Goal: Task Accomplishment & Management: Use online tool/utility

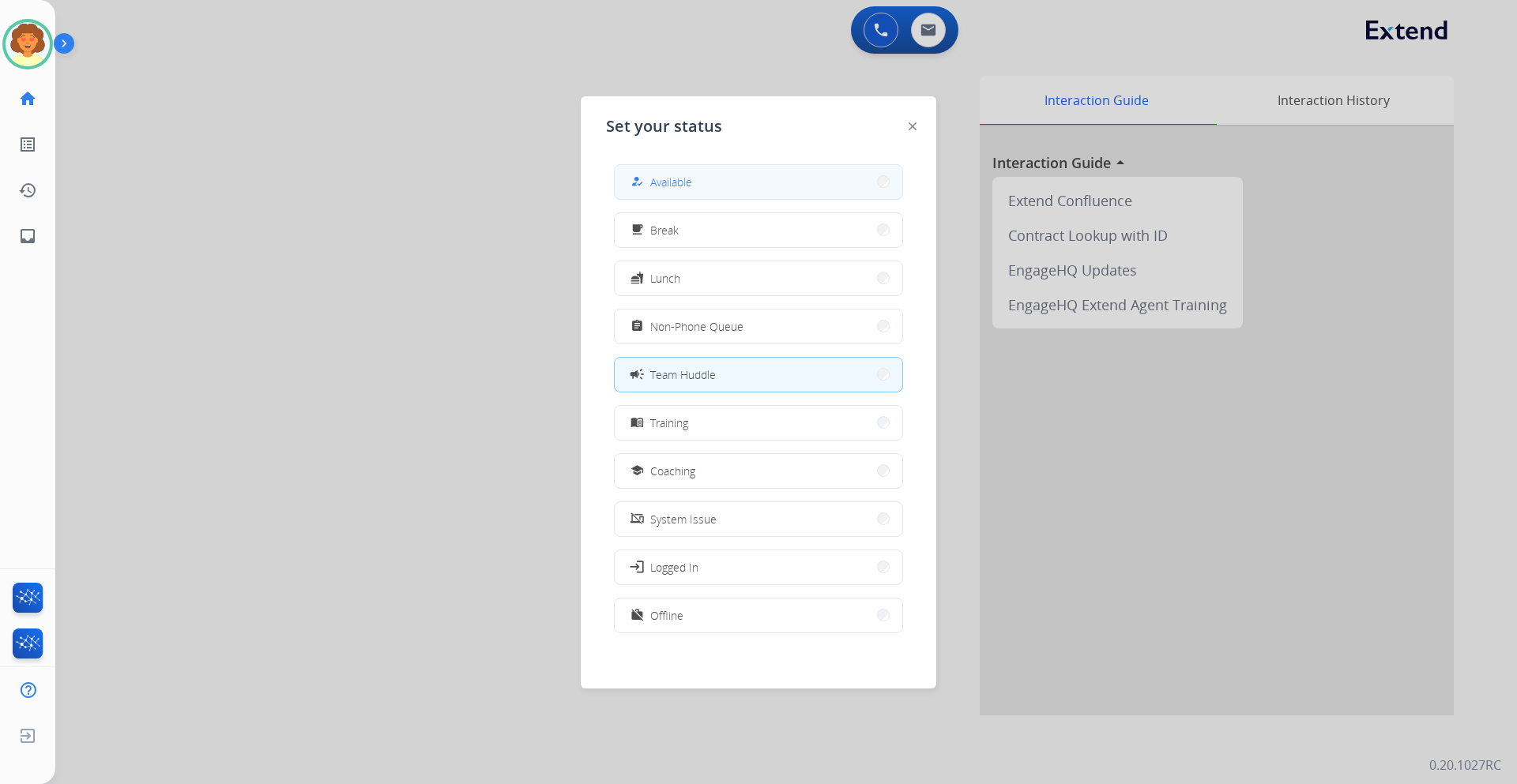
click at [741, 185] on button "how_to_reg Available" at bounding box center [758, 182] width 288 height 34
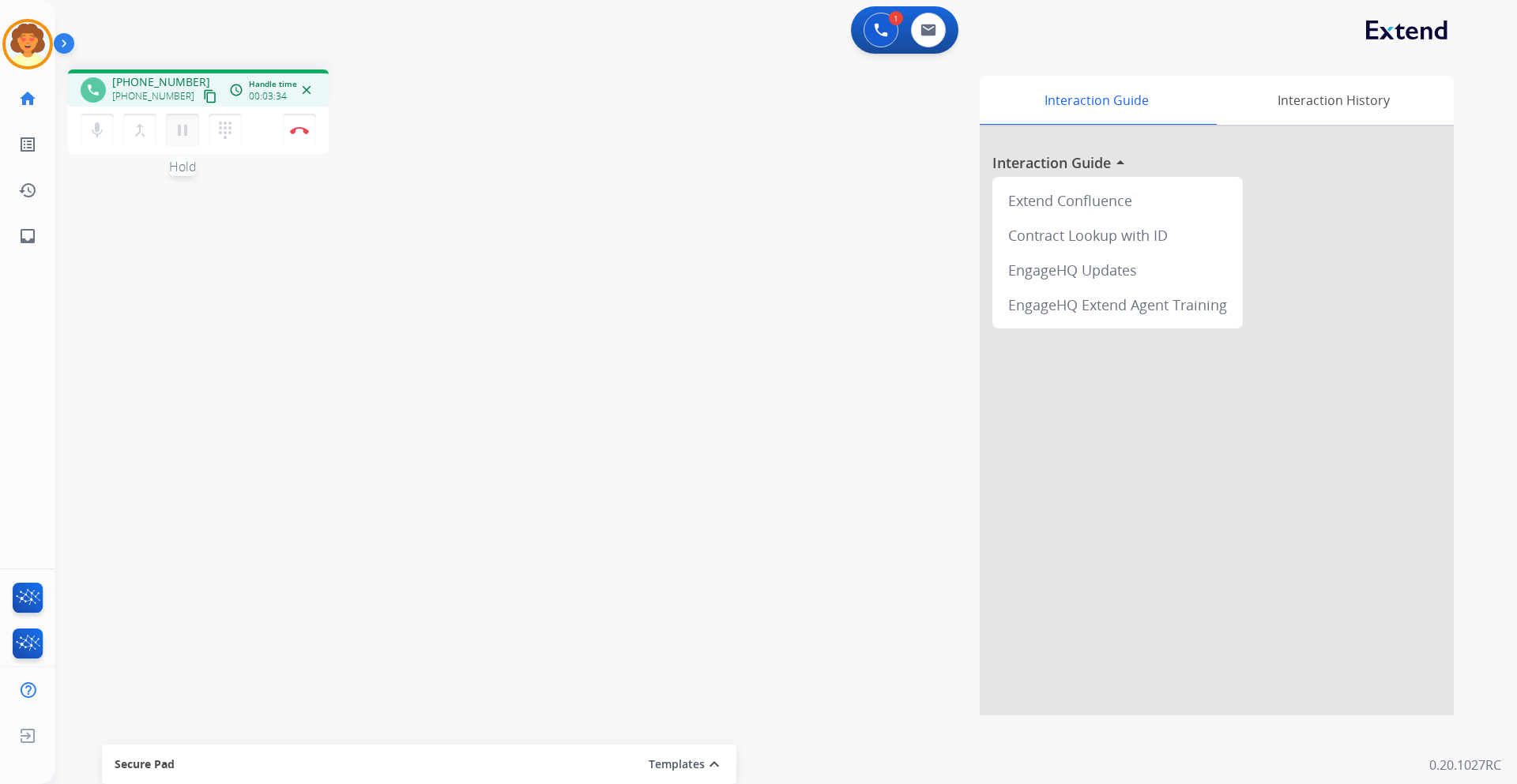
click at [180, 137] on mat-icon "pause" at bounding box center [182, 130] width 19 height 19
click at [173, 137] on button "play_arrow Hold" at bounding box center [182, 130] width 33 height 33
click at [304, 121] on button "Disconnect" at bounding box center [299, 130] width 33 height 33
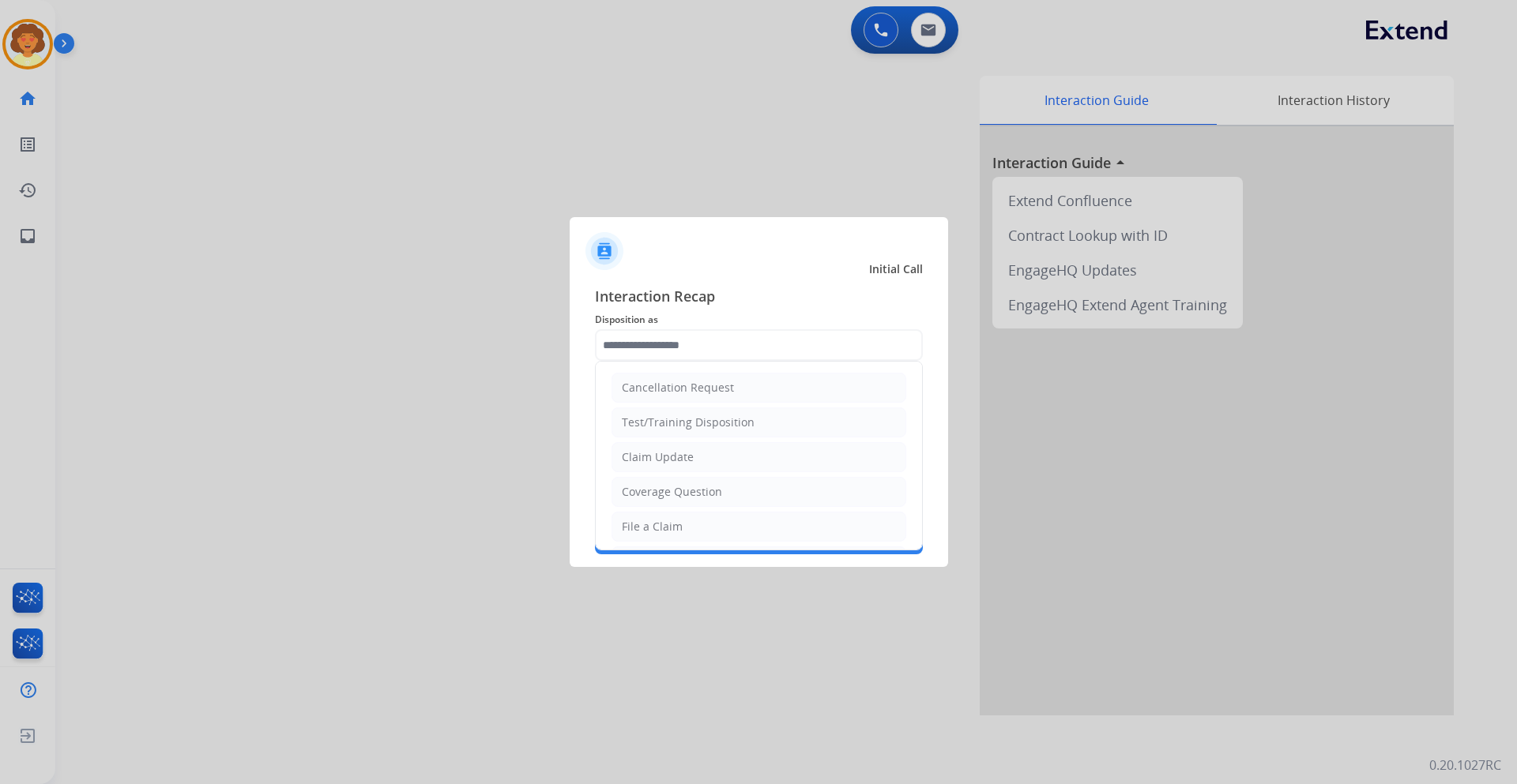
click at [652, 350] on input "text" at bounding box center [758, 345] width 328 height 32
click at [724, 461] on li "Claim Update" at bounding box center [759, 457] width 295 height 30
type input "**********"
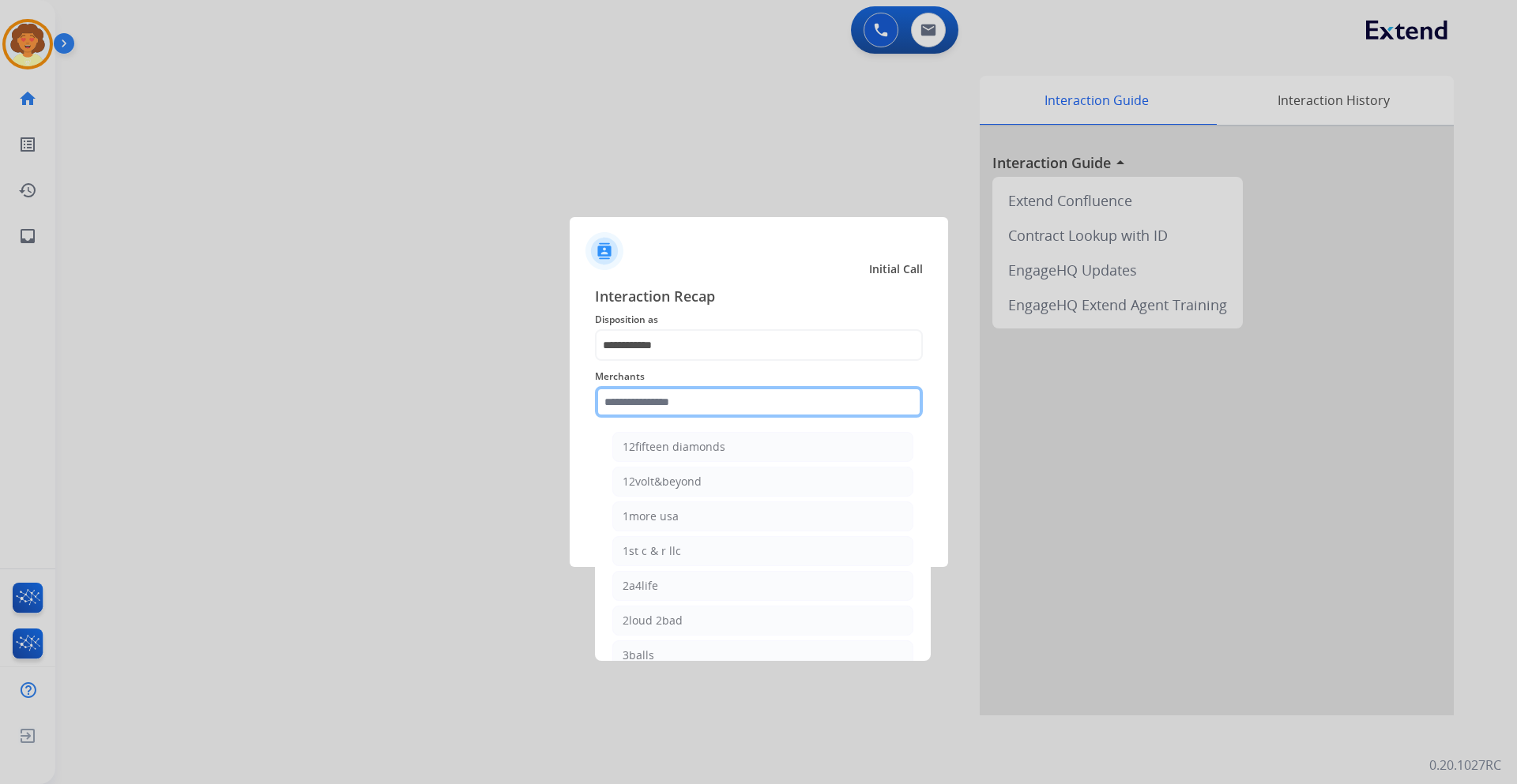
click at [648, 399] on input "text" at bounding box center [758, 402] width 328 height 32
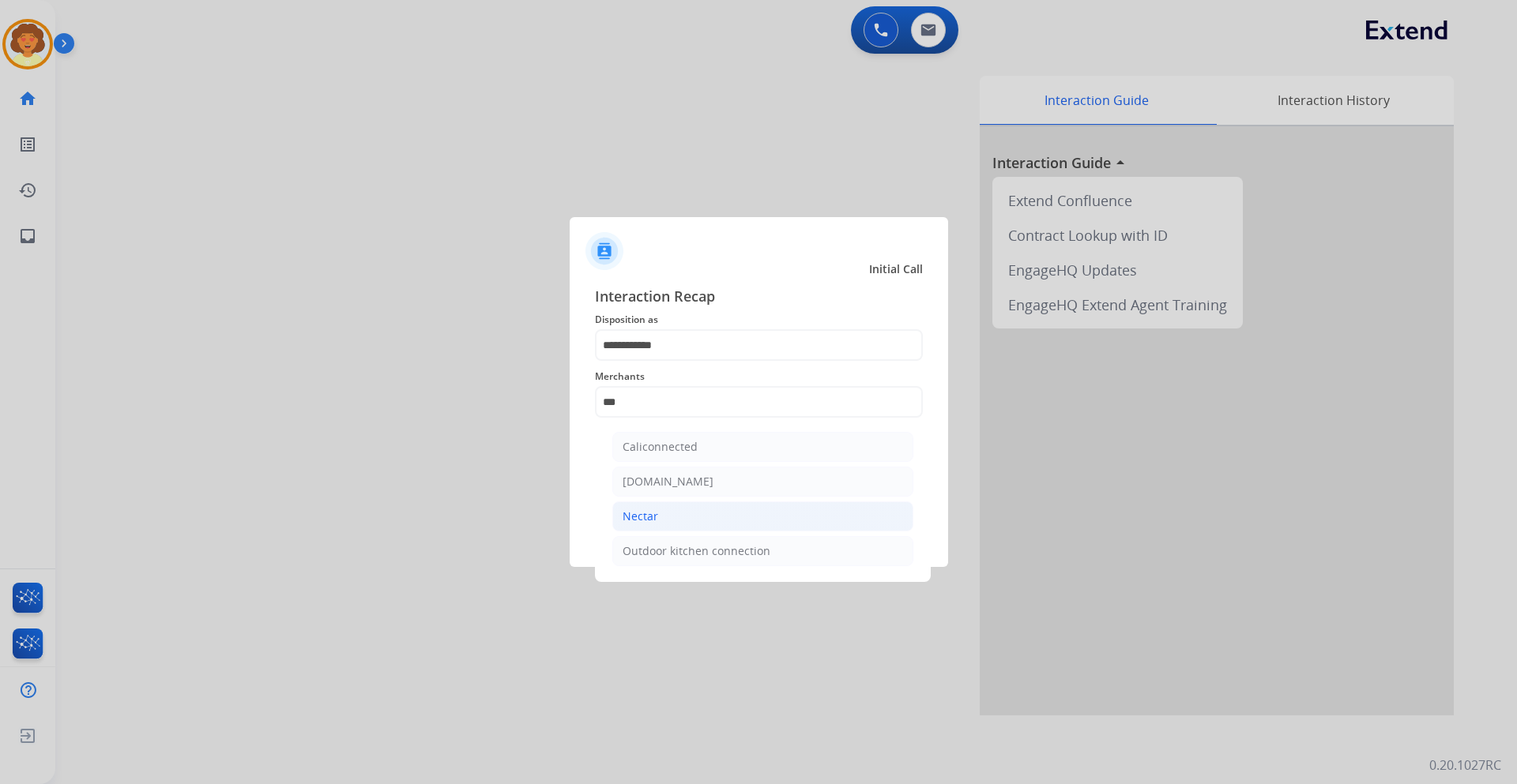
click at [651, 522] on div "Nectar" at bounding box center [640, 517] width 36 height 16
type input "******"
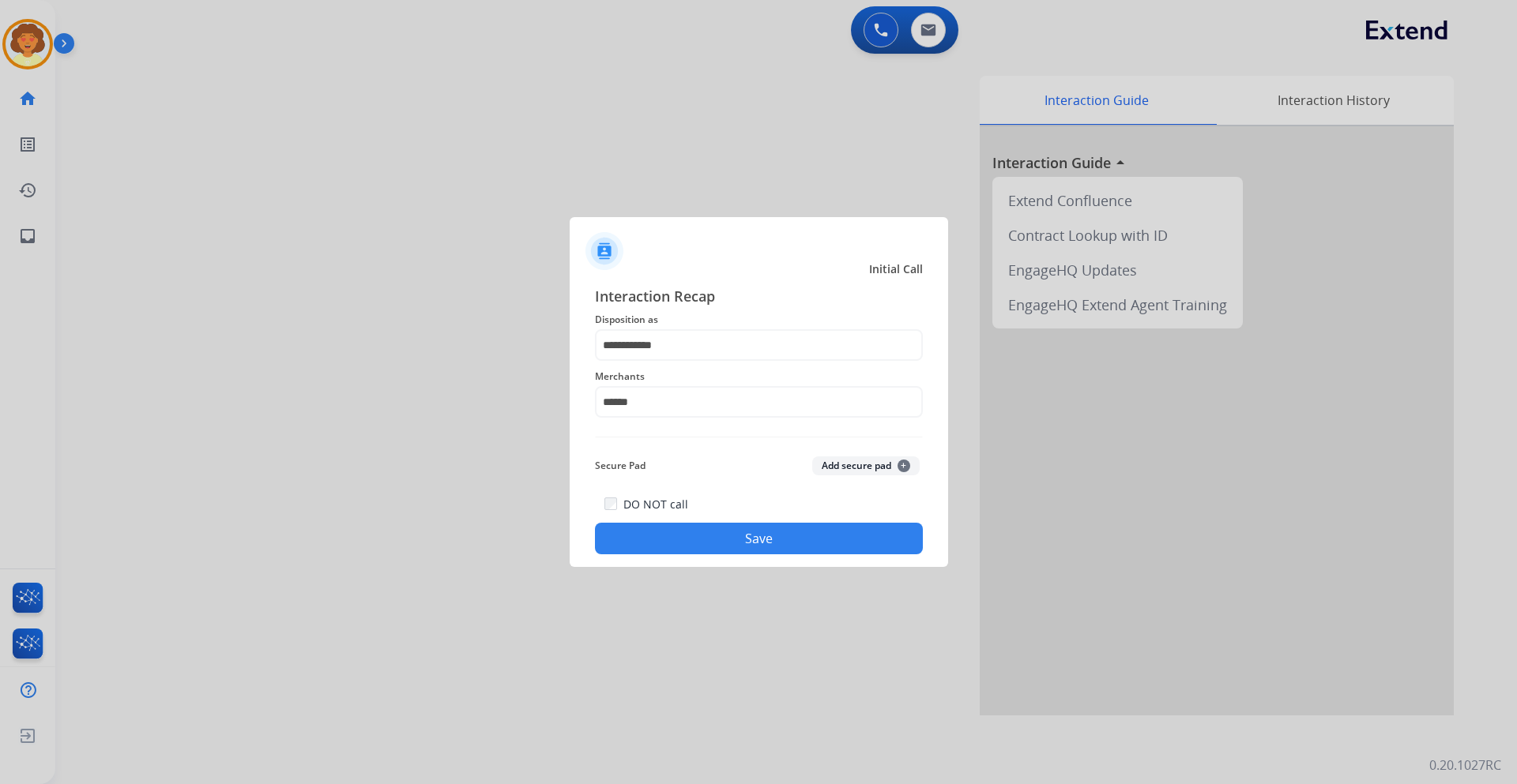
click at [693, 533] on button "Save" at bounding box center [758, 539] width 328 height 32
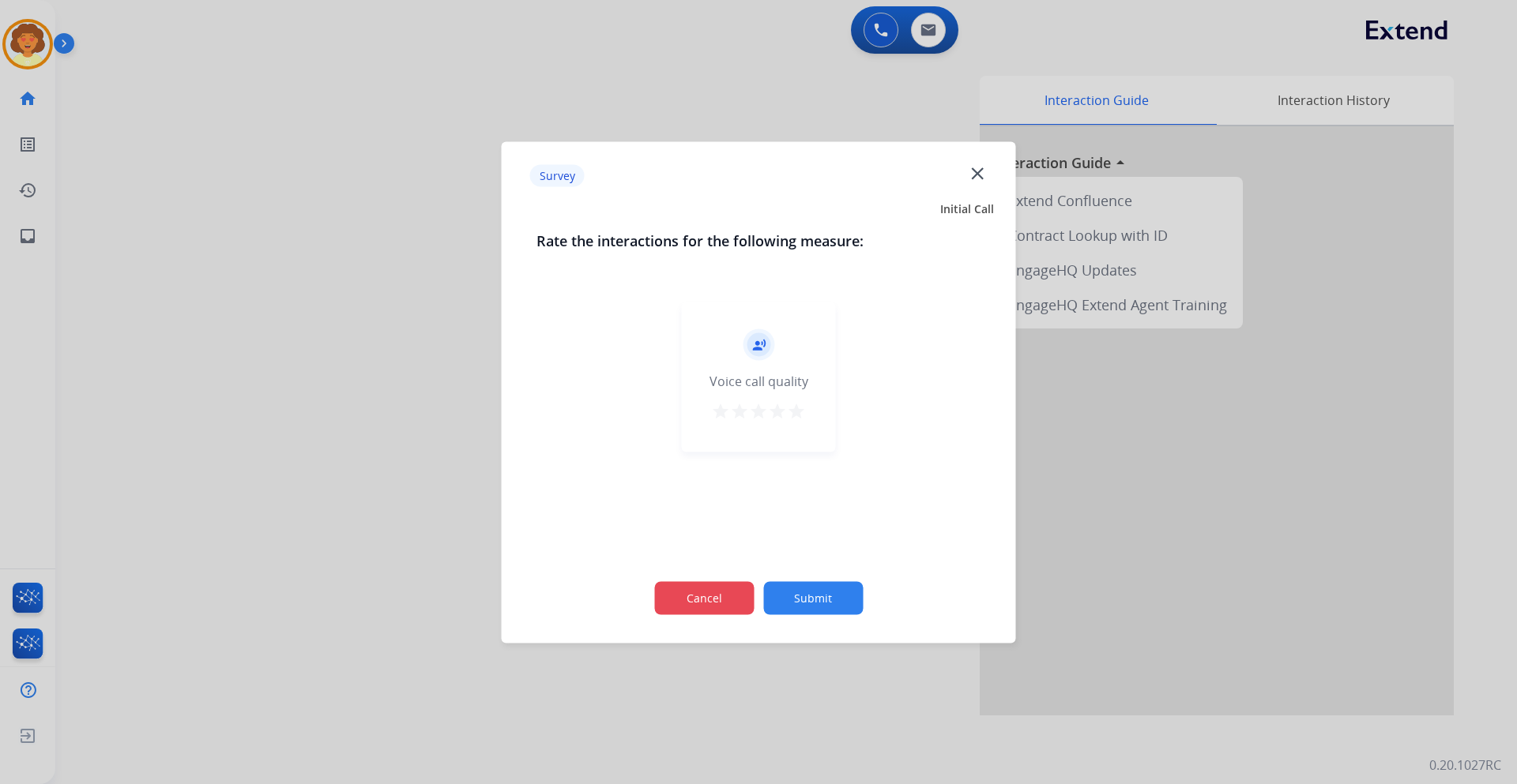
click at [702, 597] on button "Cancel" at bounding box center [703, 598] width 100 height 33
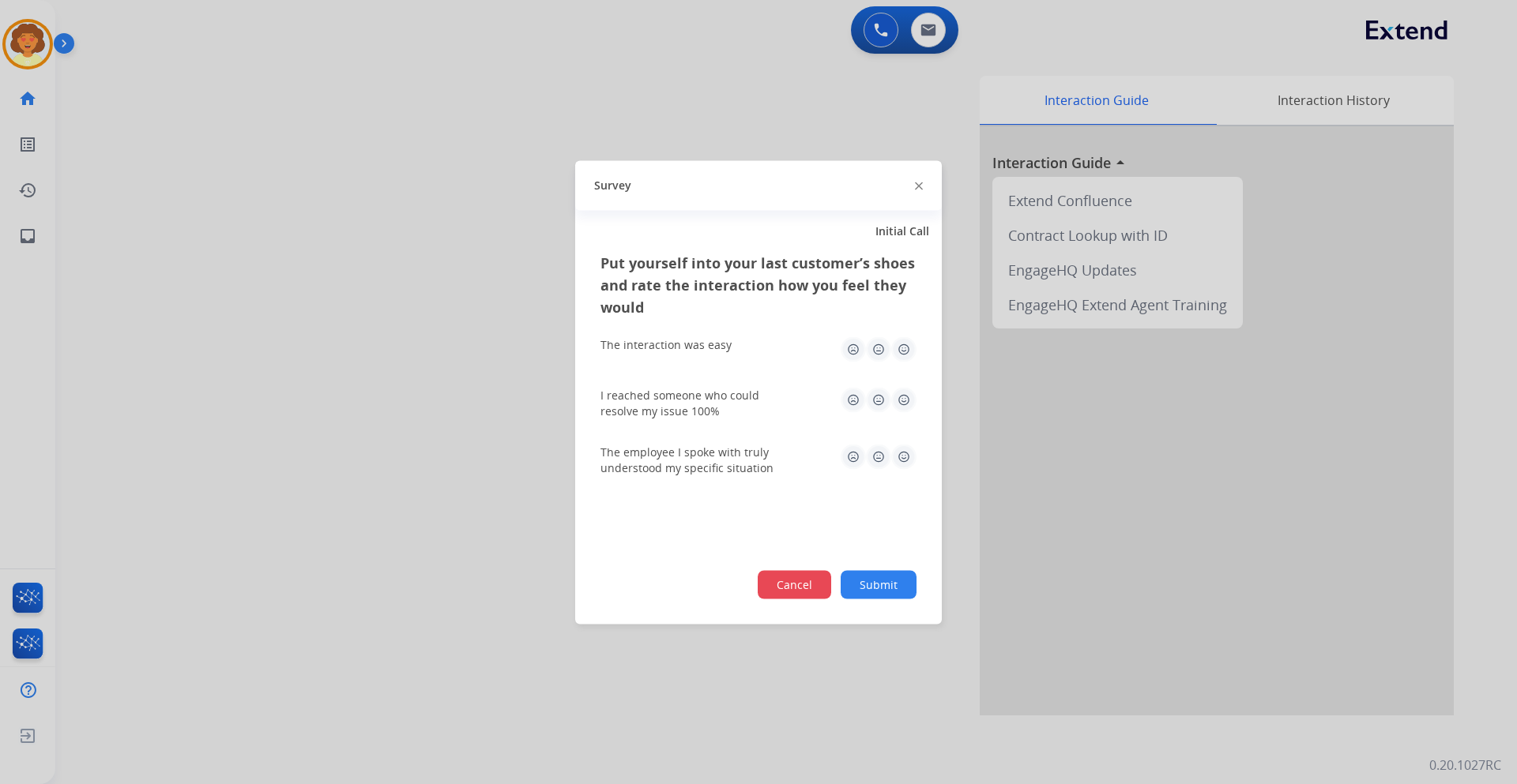
click at [803, 587] on button "Cancel" at bounding box center [794, 584] width 74 height 28
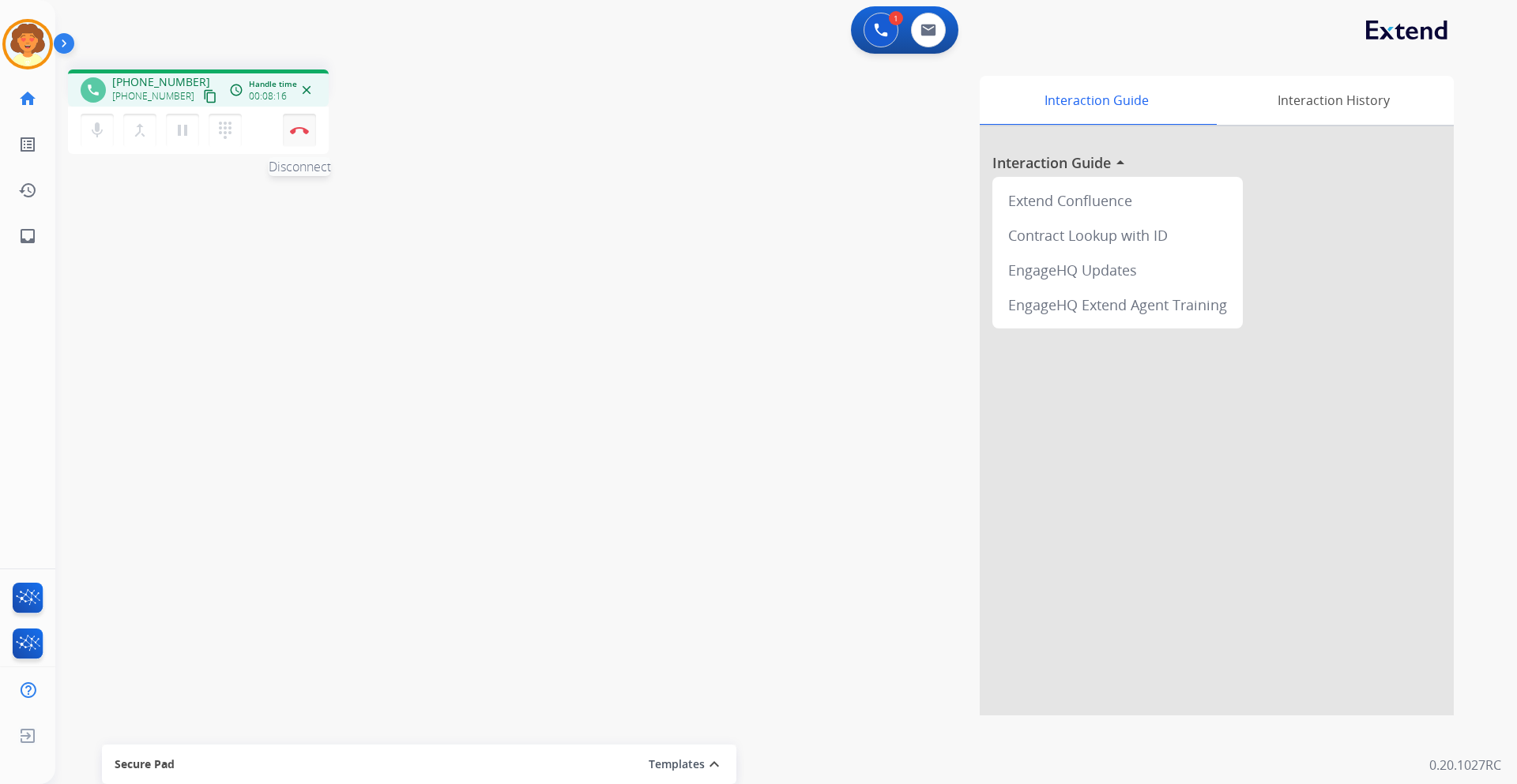
drag, startPoint x: 296, startPoint y: 134, endPoint x: 297, endPoint y: 145, distance: 11.0
click at [296, 132] on img at bounding box center [299, 130] width 19 height 8
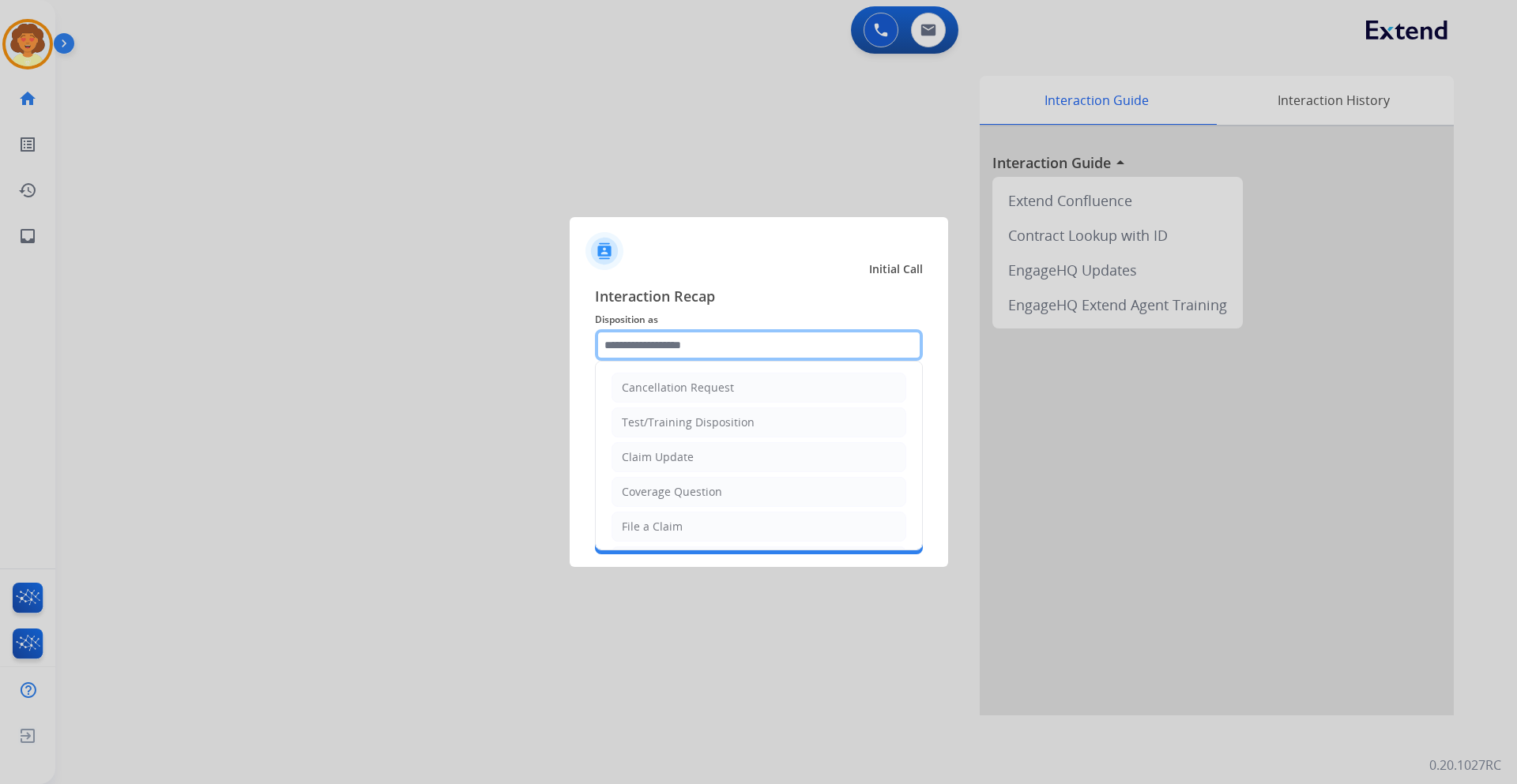
click at [694, 354] on input "text" at bounding box center [758, 345] width 328 height 32
click at [707, 457] on li "Claim Update" at bounding box center [759, 457] width 295 height 30
type input "**********"
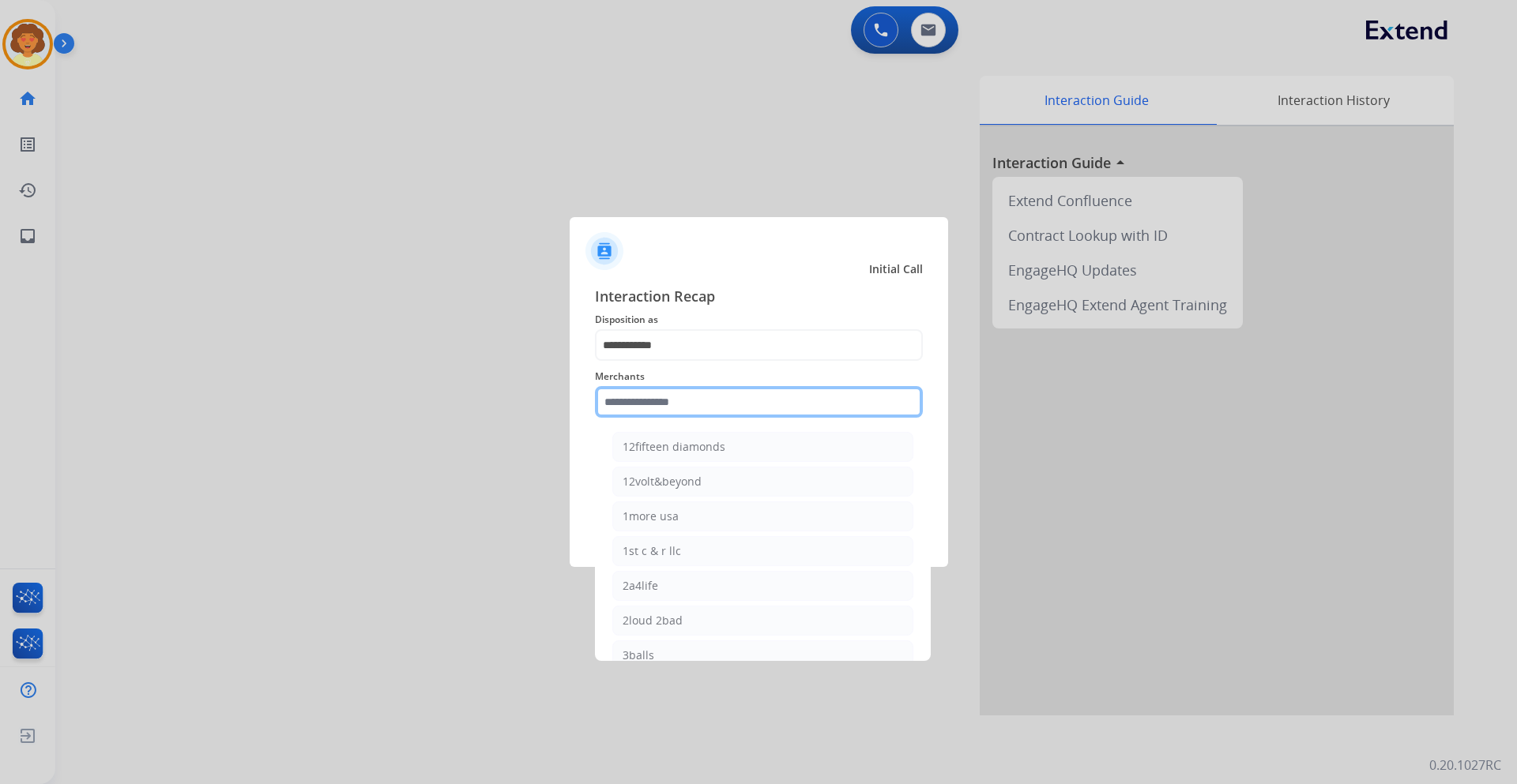
click at [638, 401] on input "text" at bounding box center [758, 402] width 328 height 32
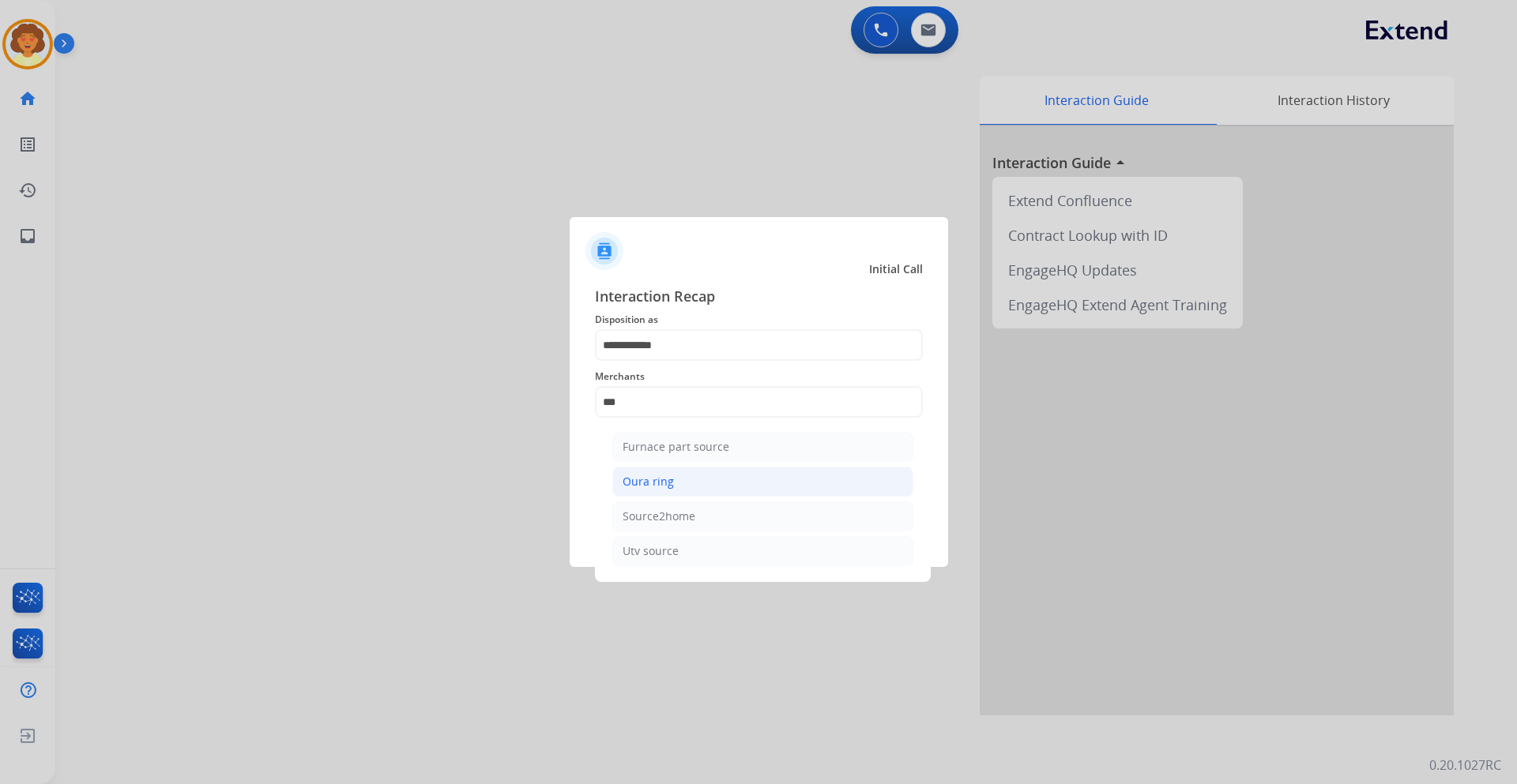
click at [648, 483] on div "Oura ring" at bounding box center [647, 482] width 51 height 16
type input "*********"
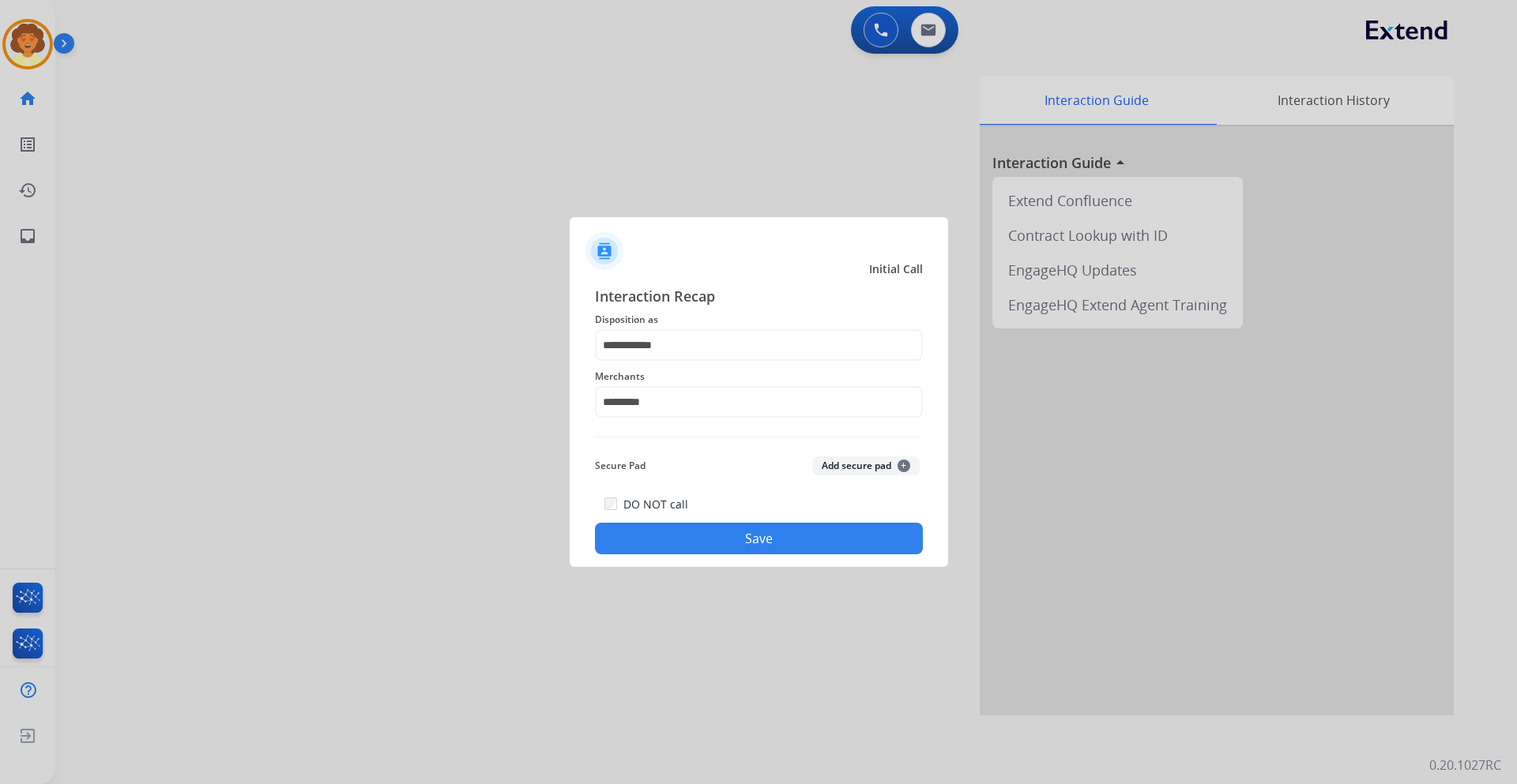
click at [756, 539] on button "Save" at bounding box center [758, 539] width 328 height 32
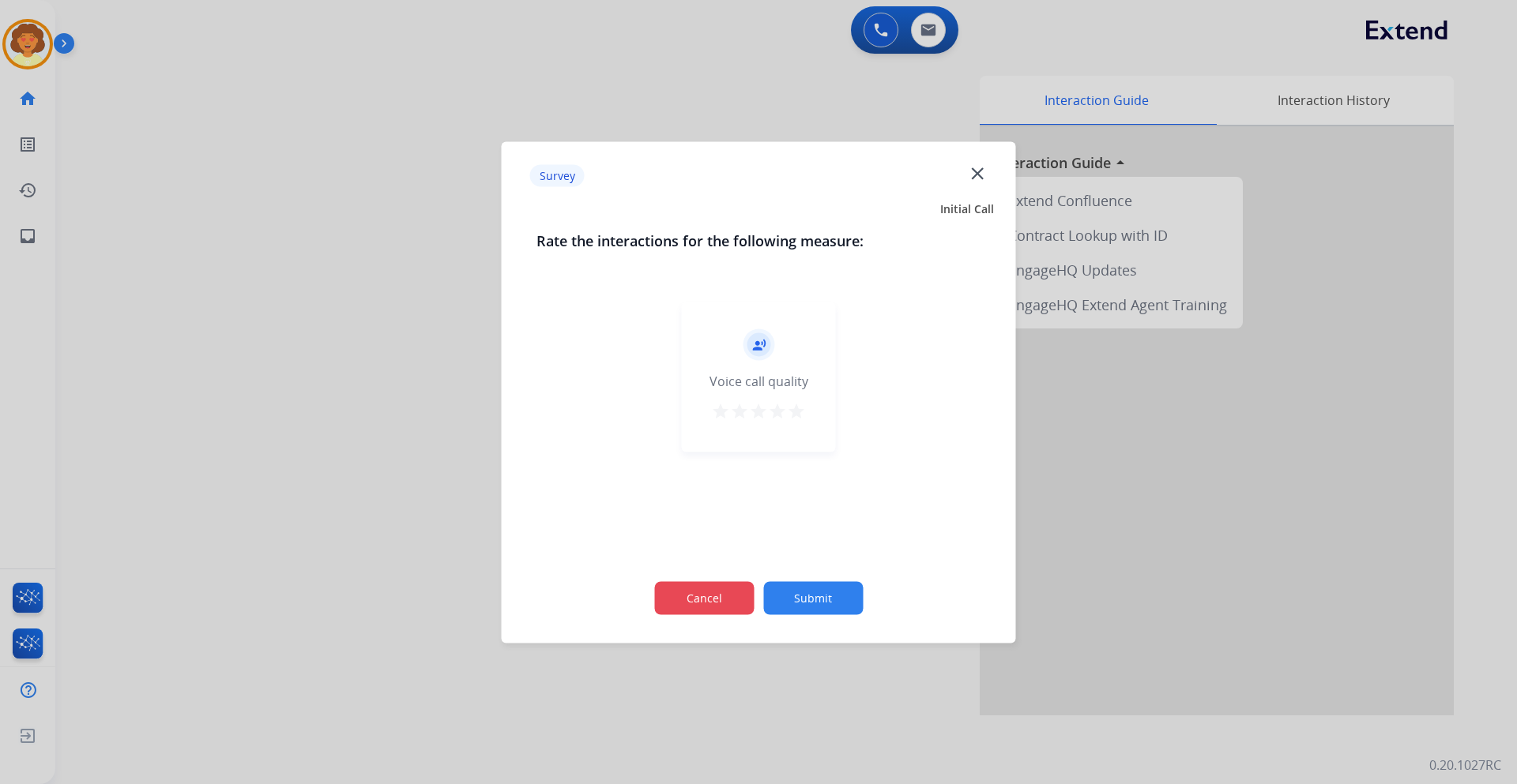
click at [694, 605] on button "Cancel" at bounding box center [703, 598] width 100 height 33
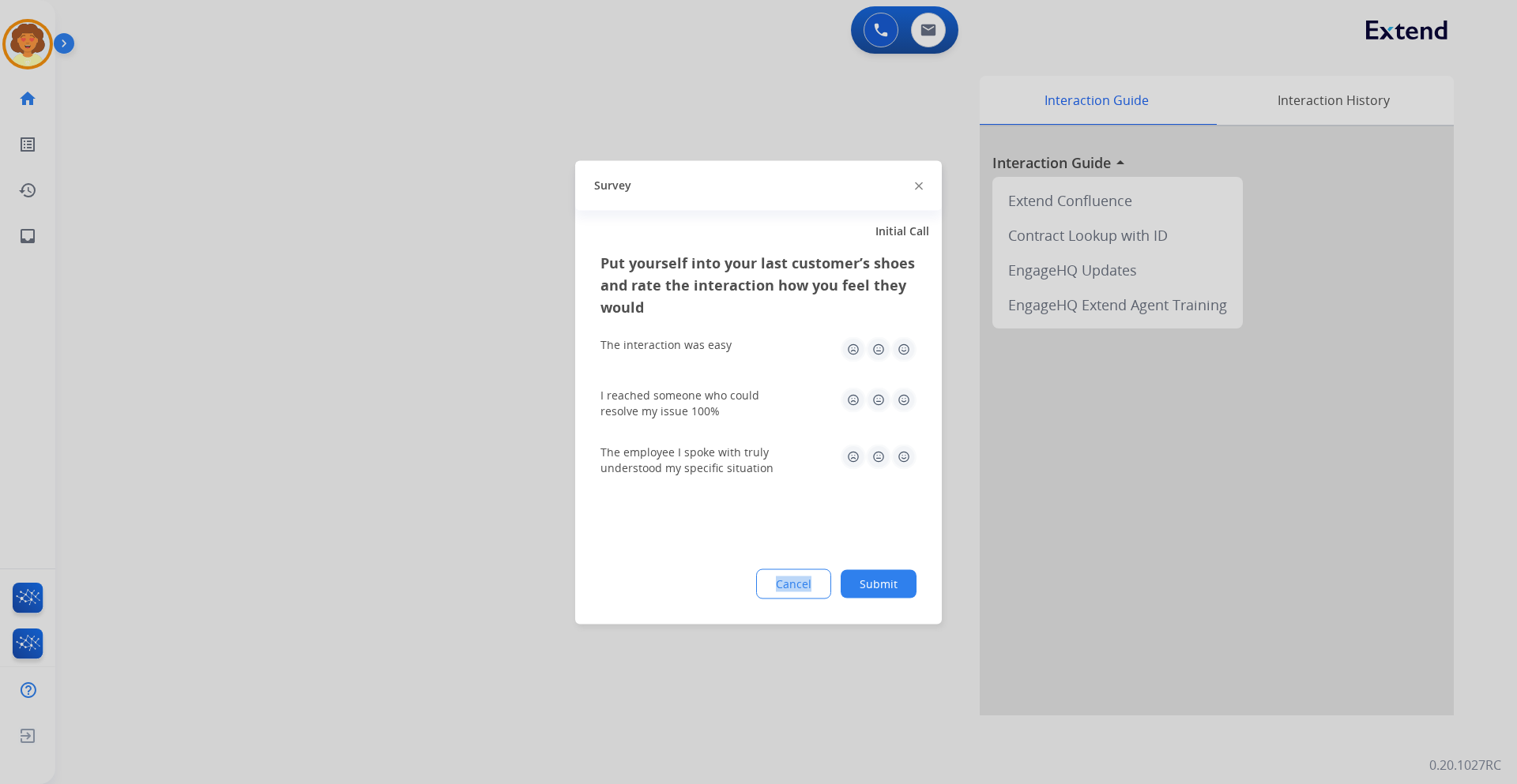
click at [694, 604] on div "Put yourself into your last customer’s shoes and rate the interaction how you f…" at bounding box center [758, 437] width 366 height 373
click at [769, 585] on button "Cancel" at bounding box center [794, 584] width 74 height 28
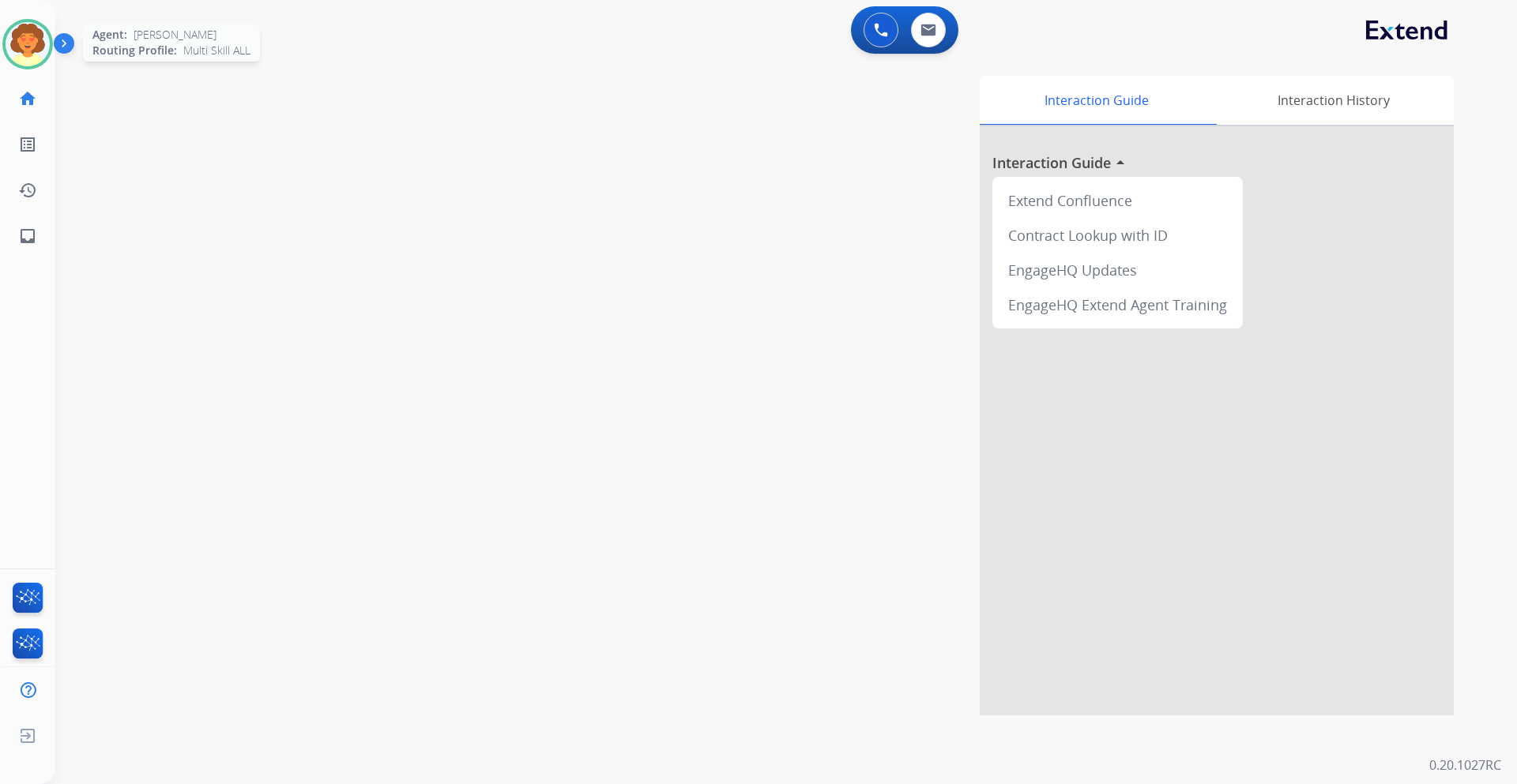
click at [40, 39] on img at bounding box center [28, 44] width 45 height 45
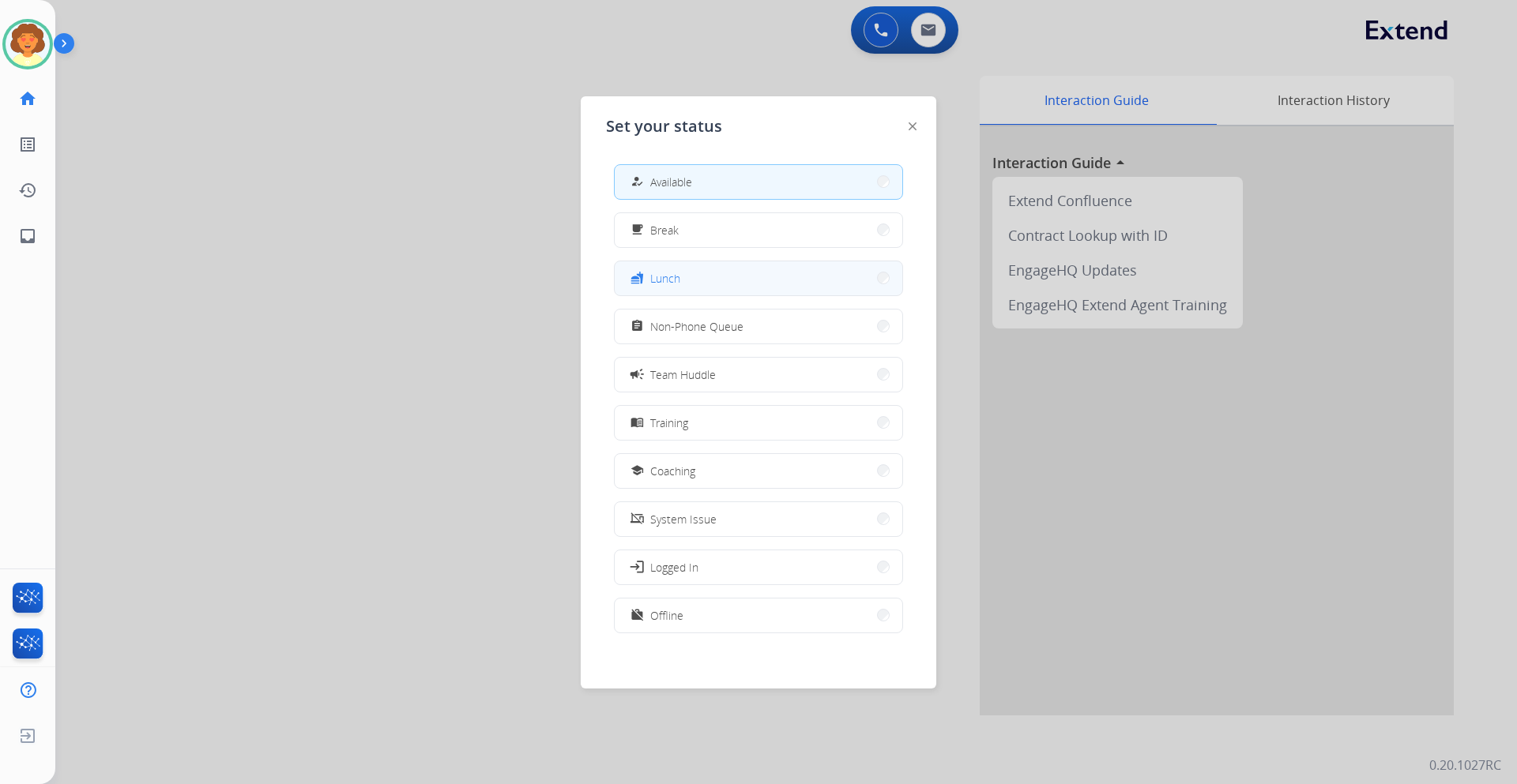
click at [688, 283] on button "fastfood Lunch" at bounding box center [758, 279] width 288 height 34
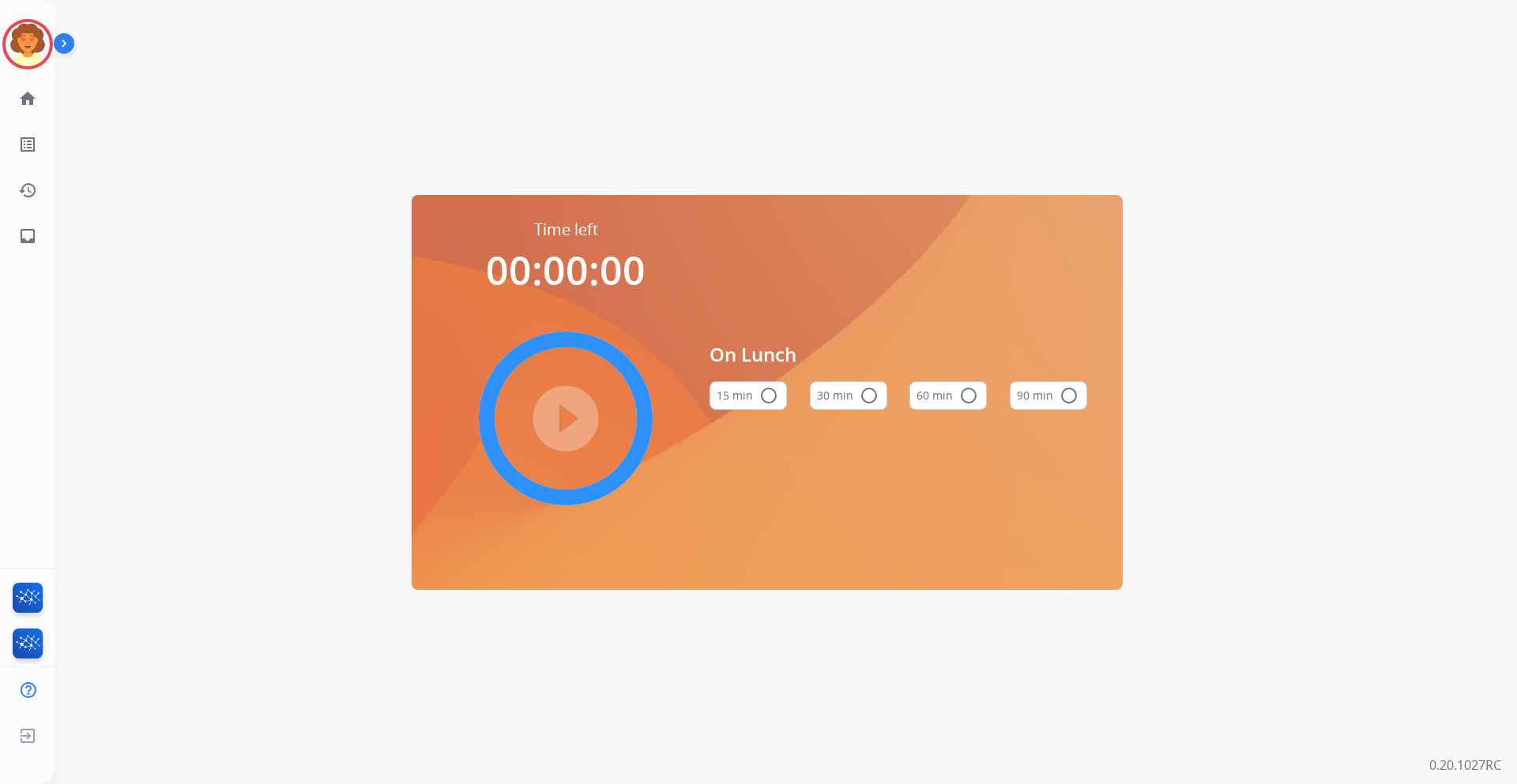
click at [947, 398] on button "60 min radio_button_unchecked" at bounding box center [948, 395] width 78 height 28
click at [559, 425] on mat-icon "play_circle_filled" at bounding box center [566, 418] width 19 height 19
